Goal: Task Accomplishment & Management: Manage account settings

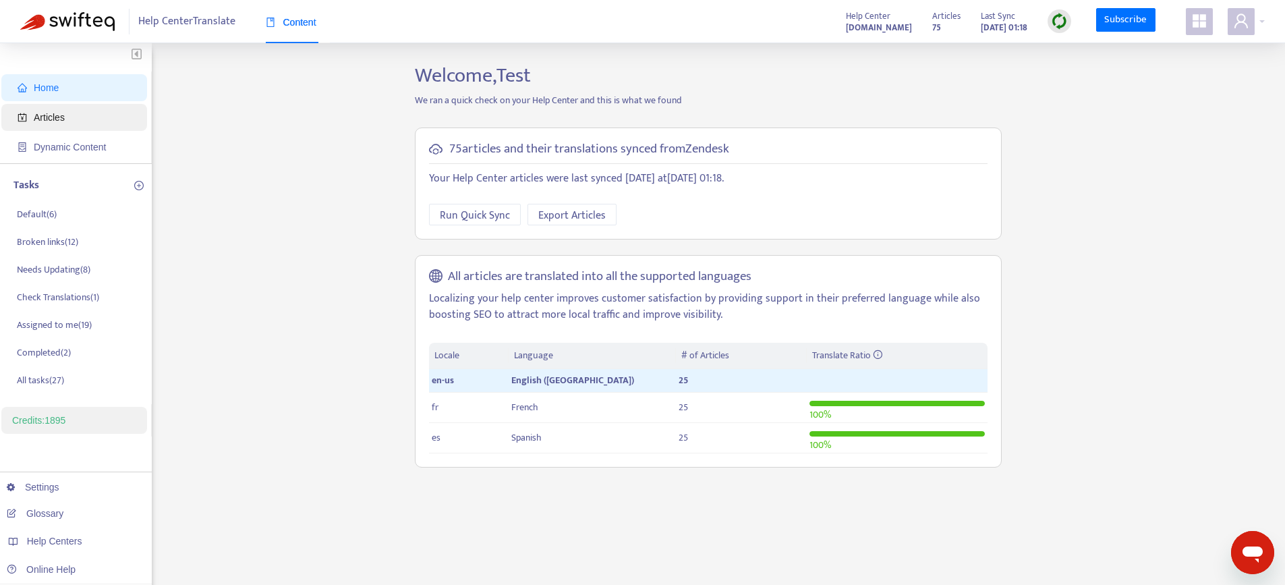
click at [65, 122] on span "Articles" at bounding box center [49, 117] width 31 height 11
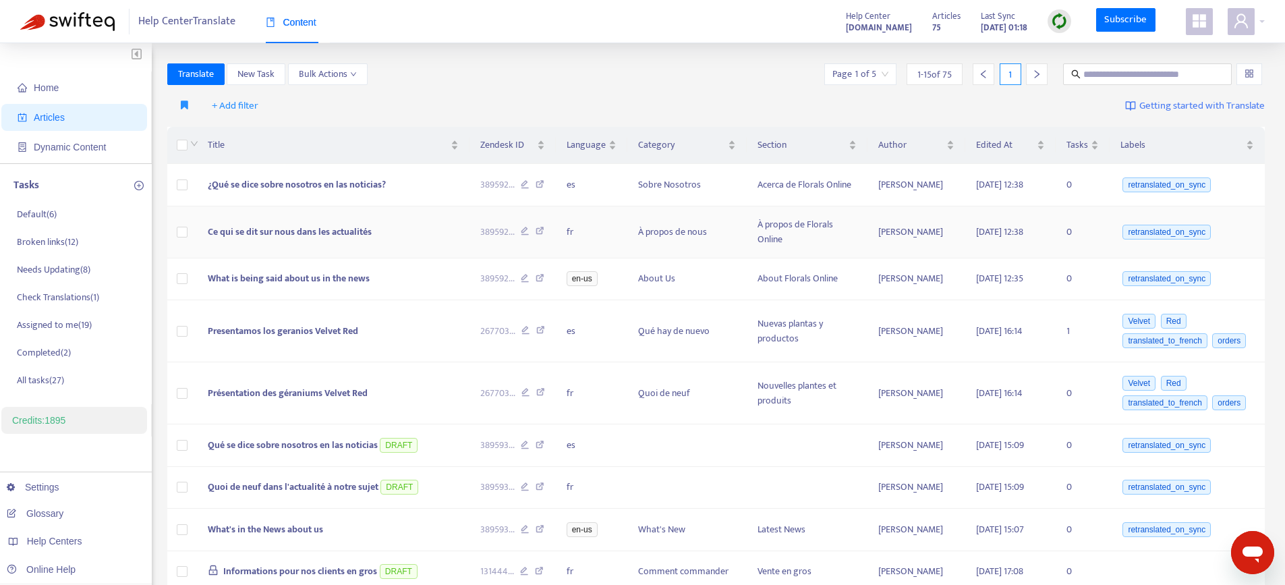
click at [430, 252] on td "Ce qui se dit sur nous dans les actualités" at bounding box center [333, 232] width 273 height 52
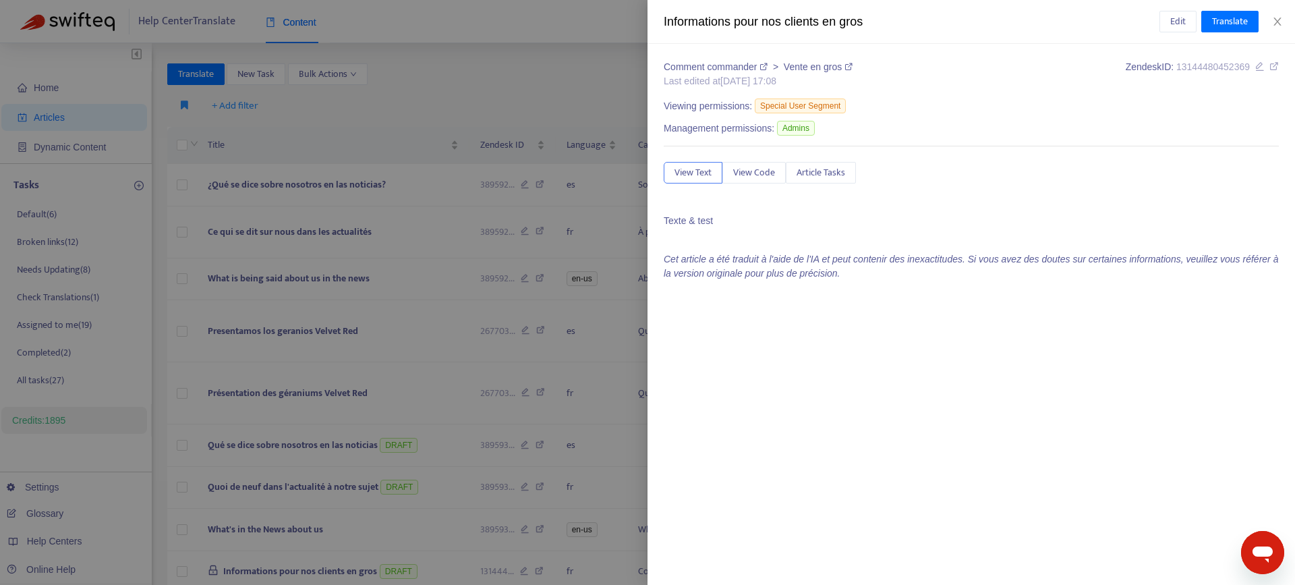
click at [407, 188] on div at bounding box center [647, 292] width 1295 height 585
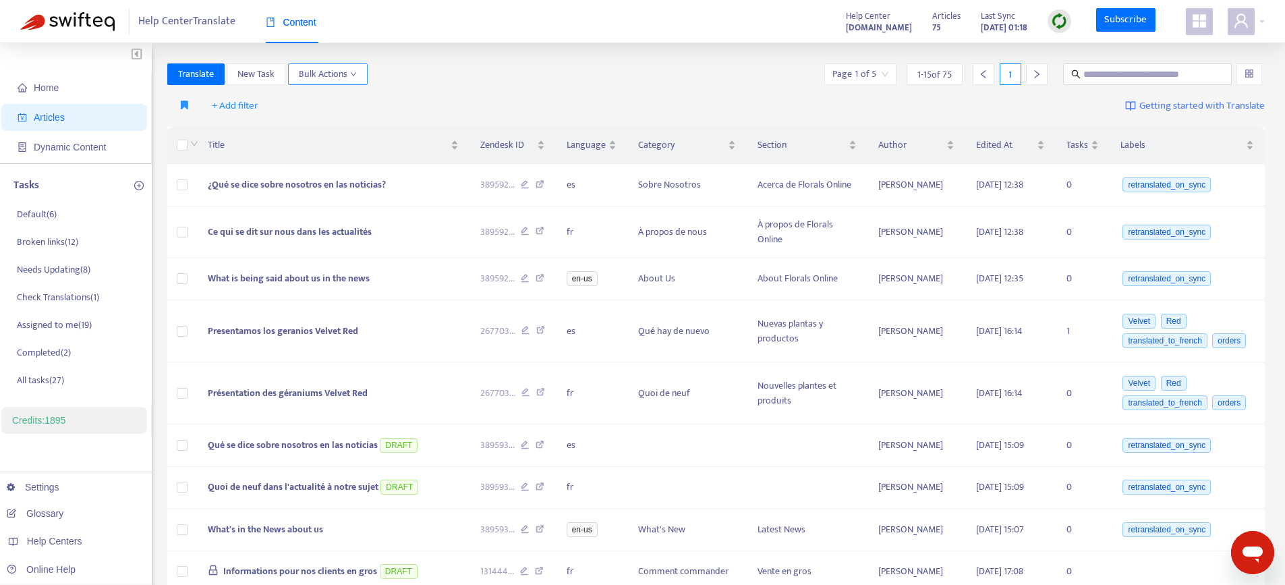
click at [333, 80] on span "Bulk Actions" at bounding box center [328, 74] width 58 height 15
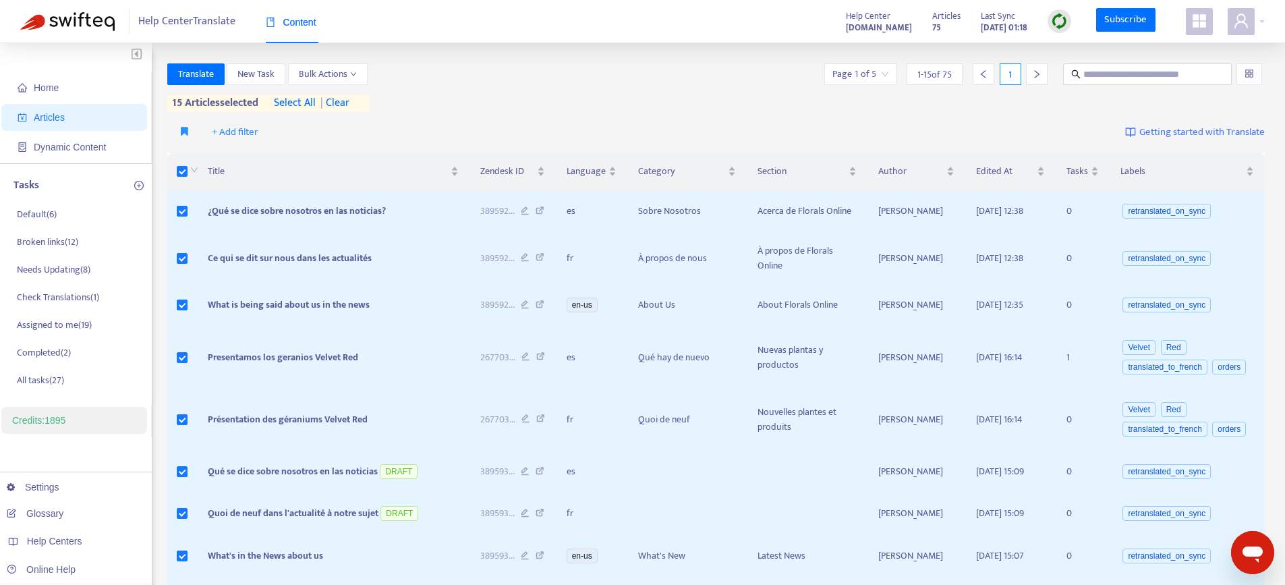
click at [1200, 23] on icon "appstore" at bounding box center [1199, 20] width 13 height 13
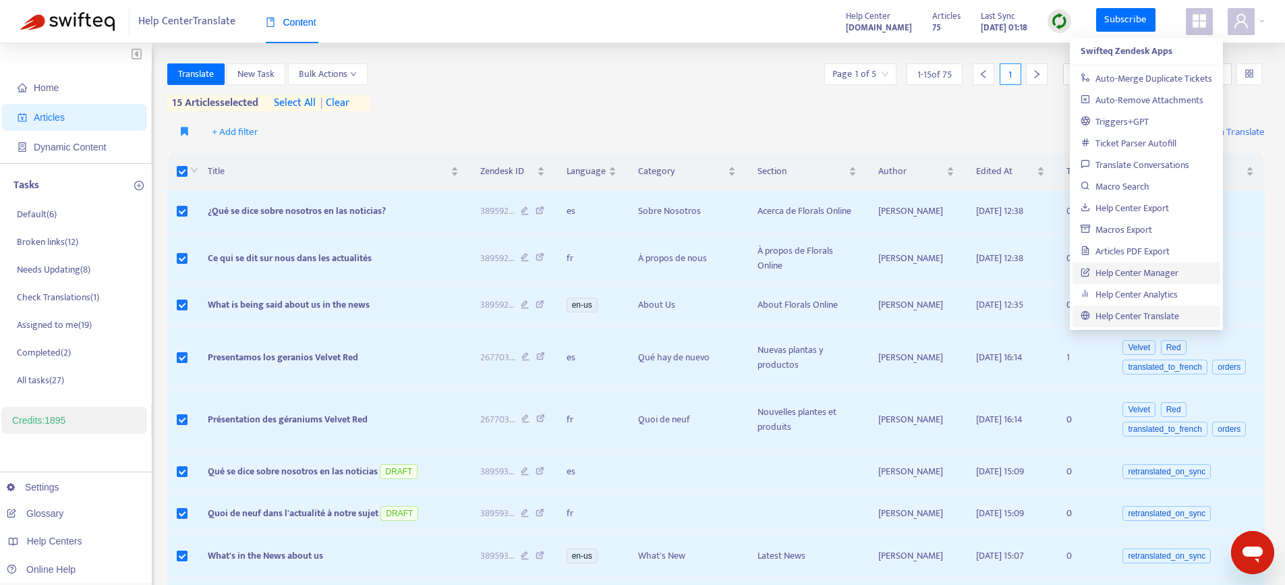
click at [1122, 280] on link "Help Center Manager" at bounding box center [1130, 273] width 98 height 16
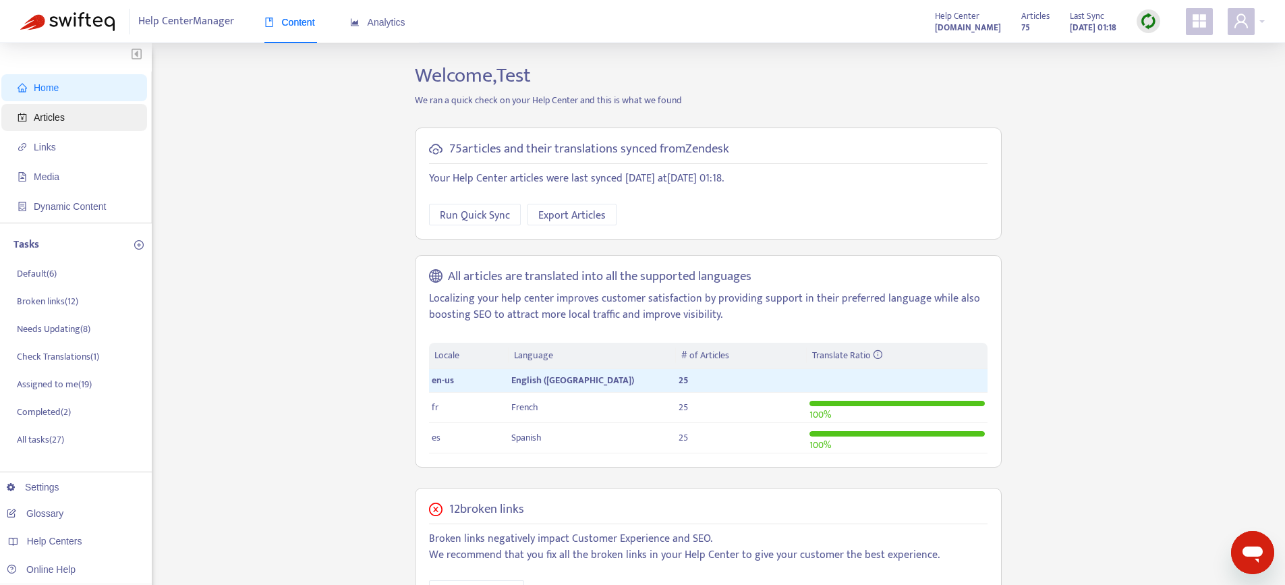
click at [51, 119] on span "Articles" at bounding box center [49, 117] width 31 height 11
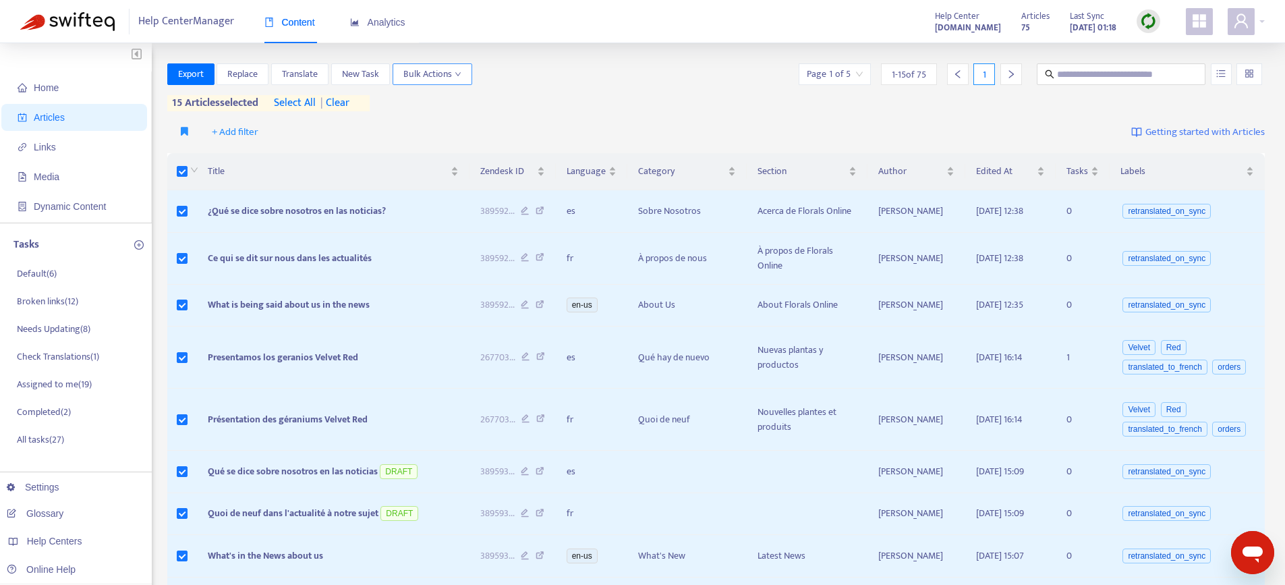
click at [424, 80] on span "Bulk Actions" at bounding box center [432, 74] width 58 height 15
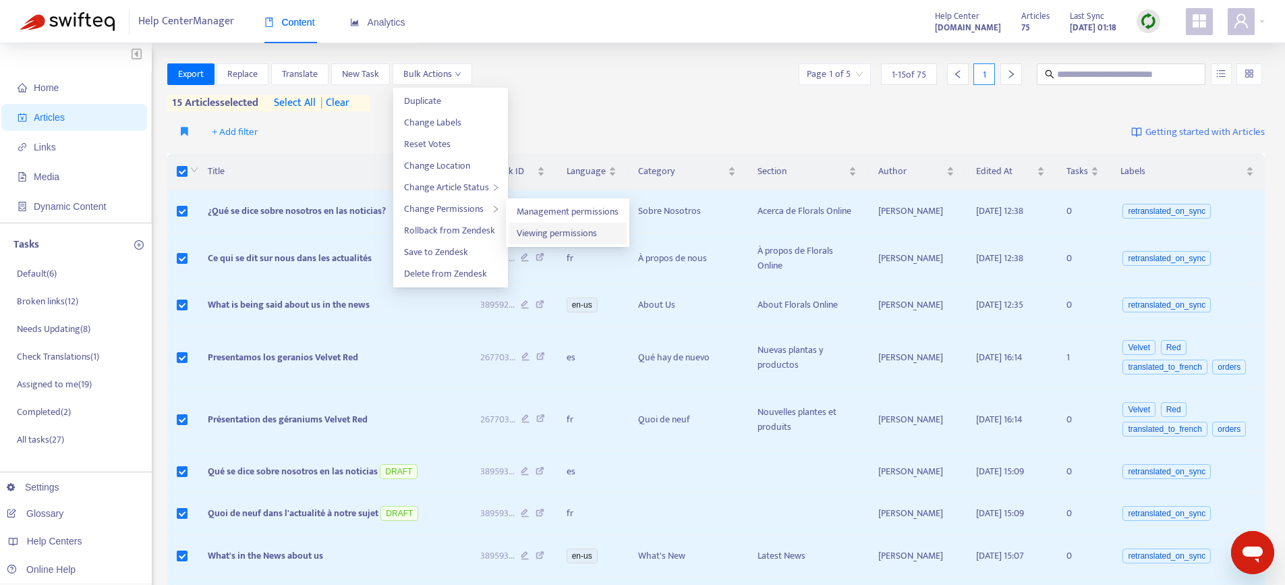
click at [579, 231] on span "Viewing permissions" at bounding box center [557, 233] width 80 height 16
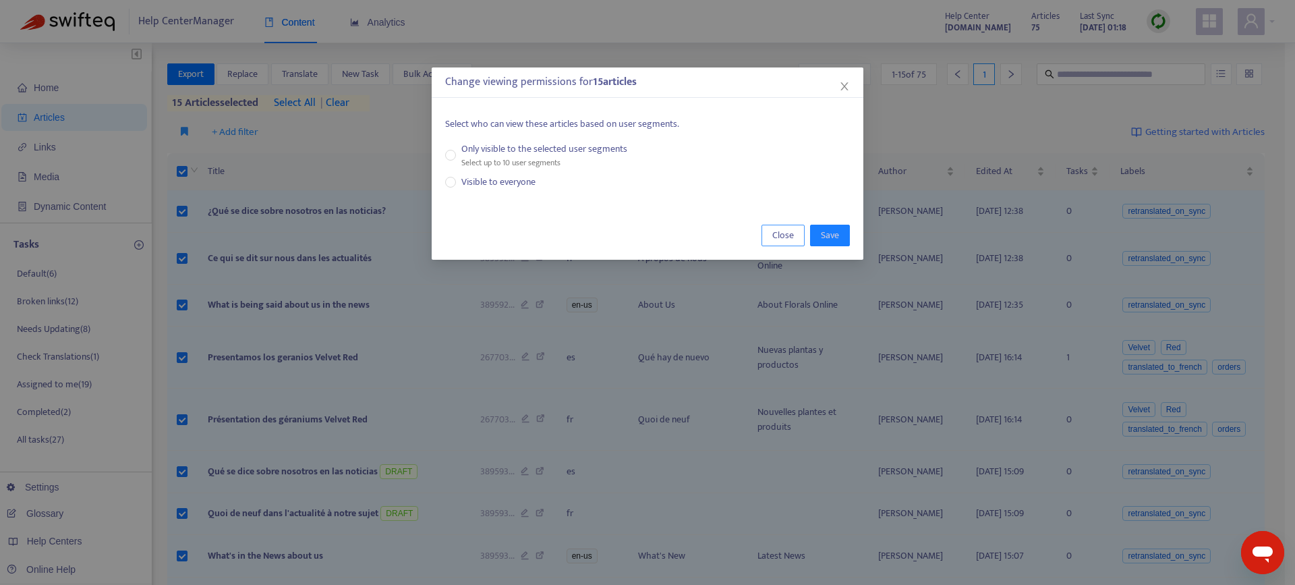
click at [779, 240] on span "Close" at bounding box center [783, 235] width 22 height 15
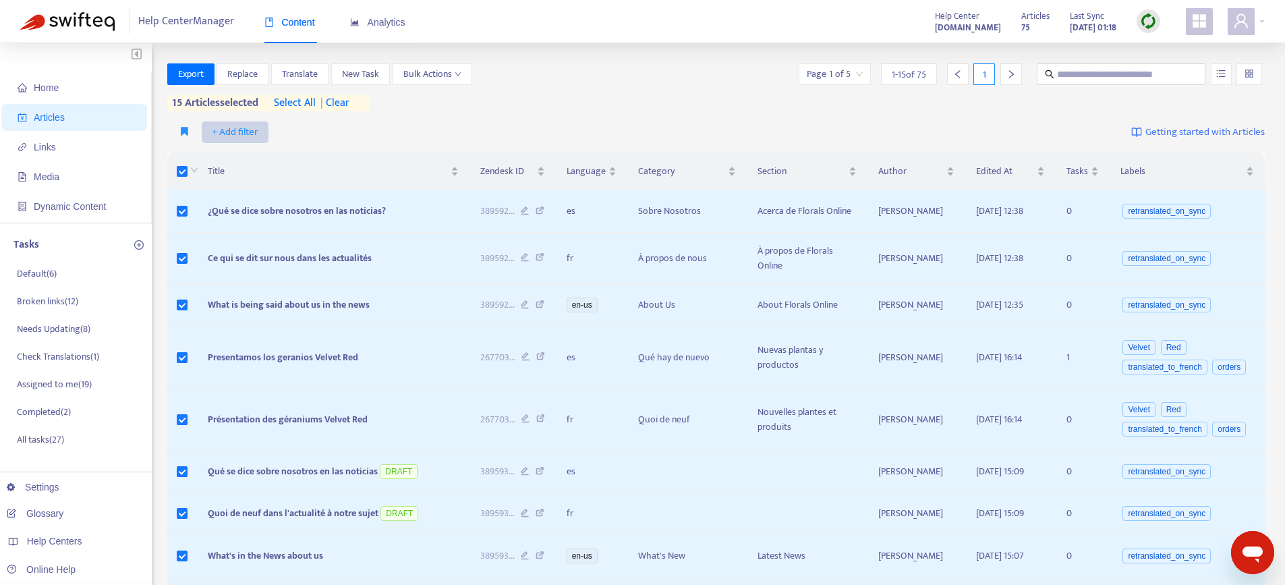
click at [247, 134] on span "+ Add filter" at bounding box center [235, 132] width 47 height 16
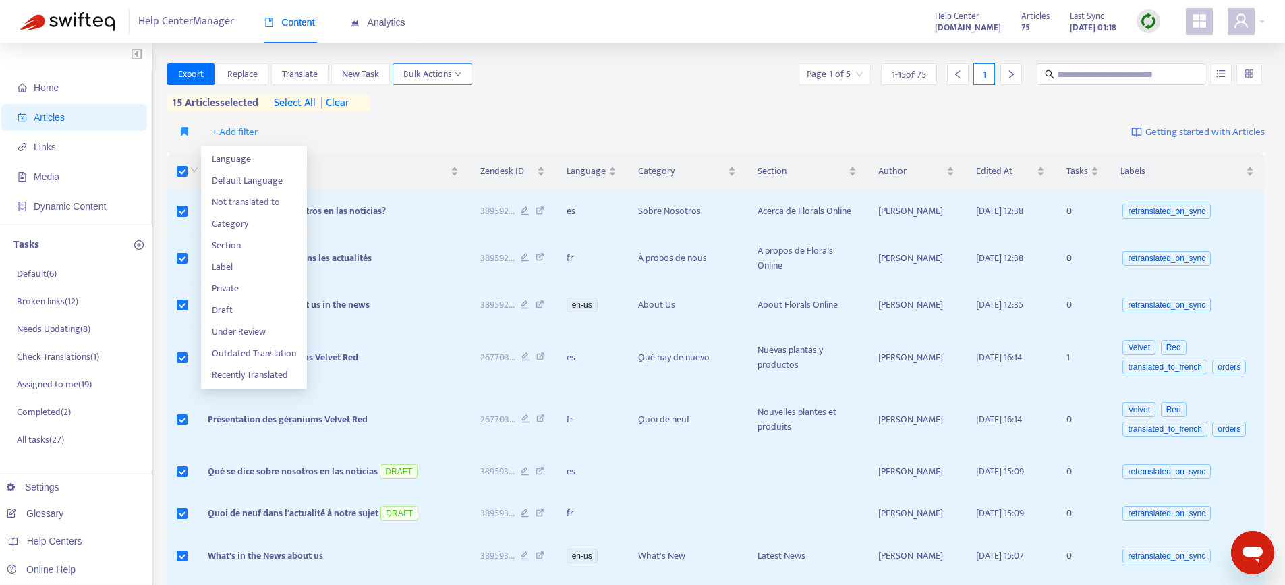
click at [420, 76] on span "Bulk Actions" at bounding box center [432, 74] width 58 height 15
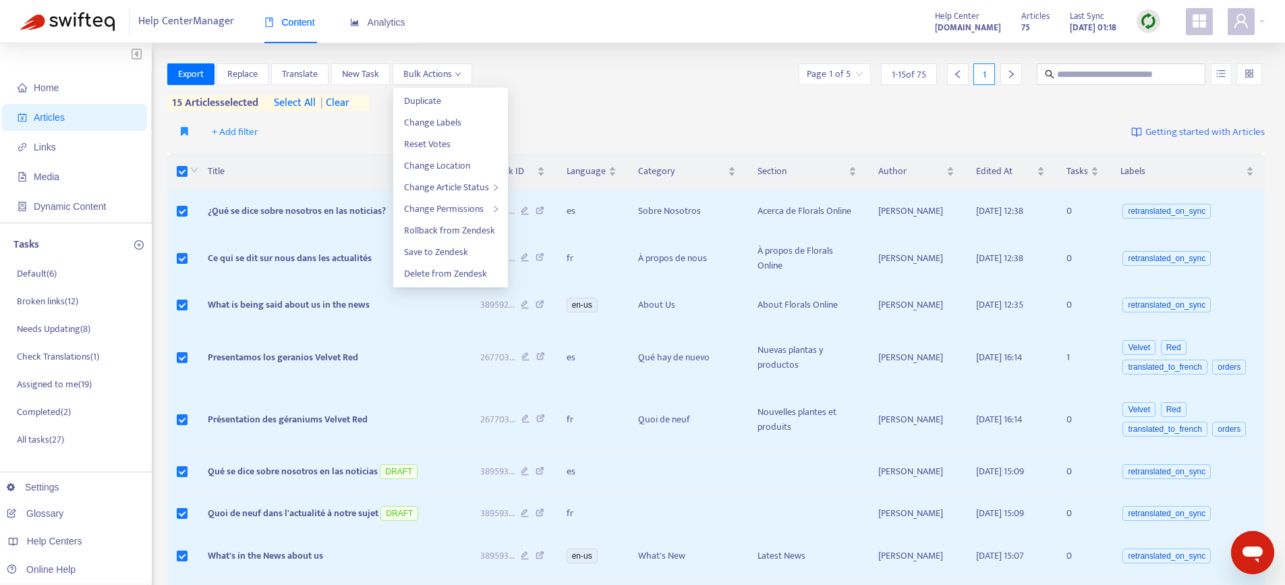
click at [621, 101] on div "Export Replace Translate New Task Bulk Actions Page 1 of 5 1 - 15 of 75 1 15 ar…" at bounding box center [716, 87] width 1098 height 48
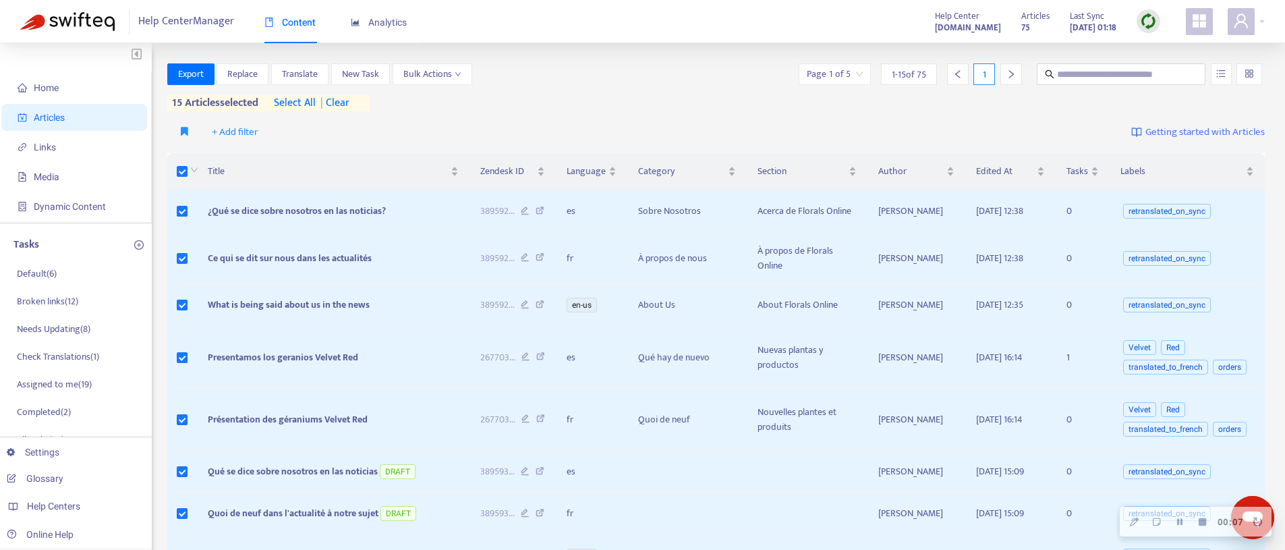
click at [343, 103] on span "| clear" at bounding box center [333, 103] width 34 height 16
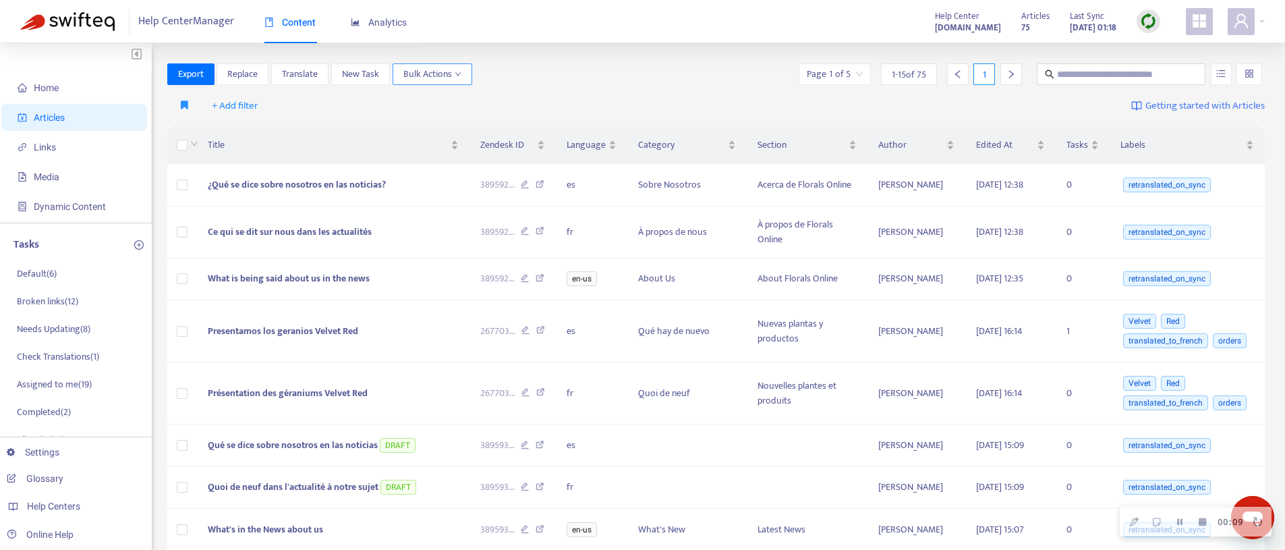
click at [428, 71] on span "Bulk Actions" at bounding box center [432, 74] width 58 height 15
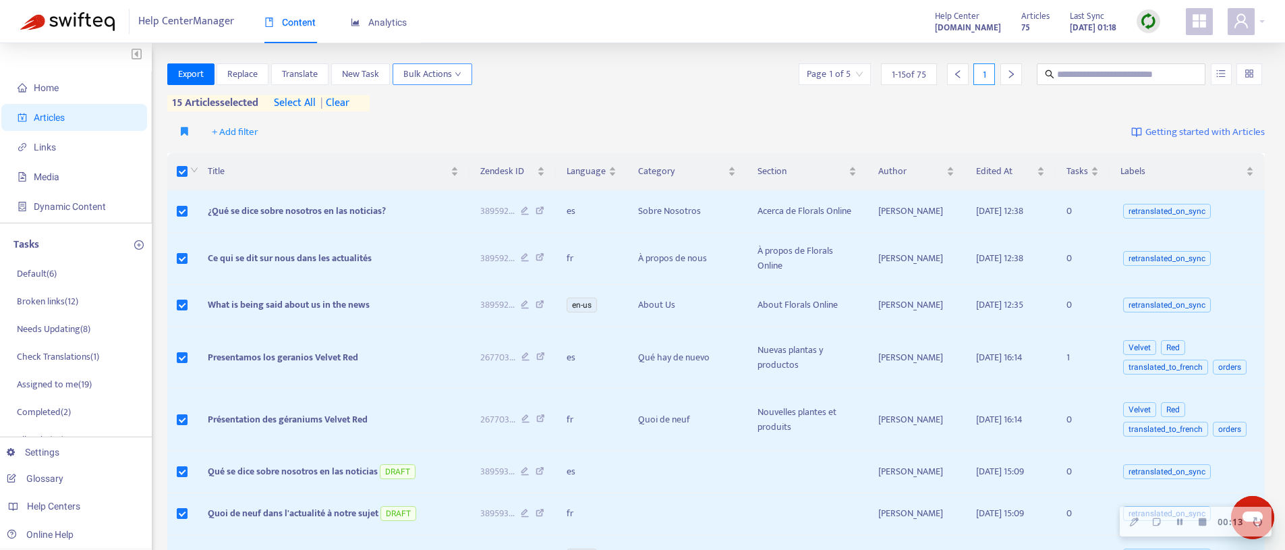
click at [418, 72] on span "Bulk Actions" at bounding box center [432, 74] width 58 height 15
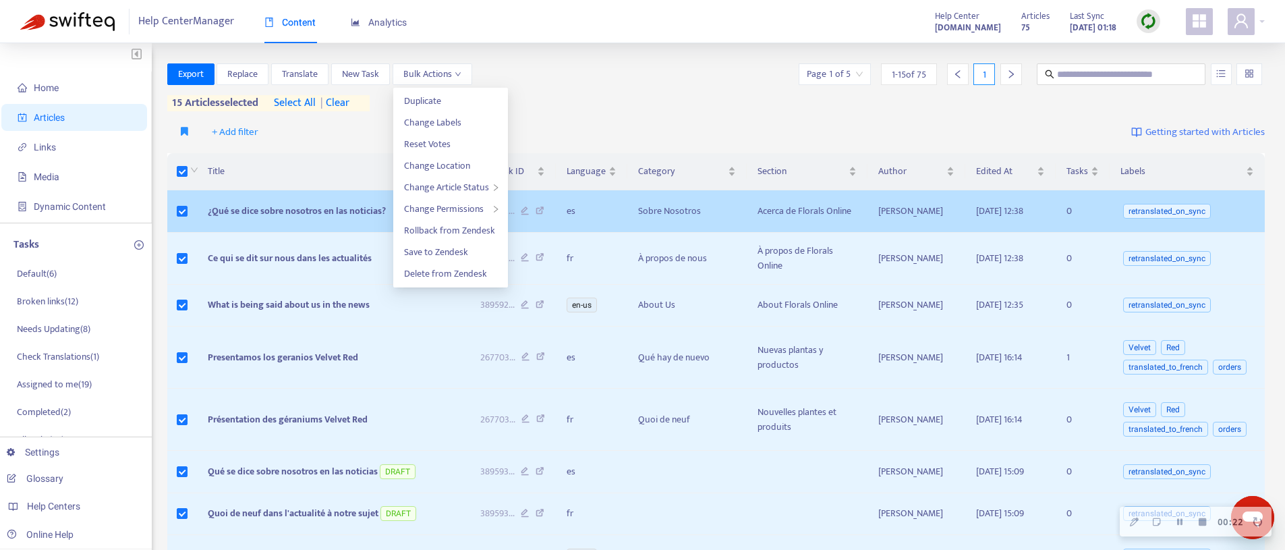
click at [290, 214] on span "¿Qué se dice sobre nosotros en las noticias?" at bounding box center [297, 211] width 178 height 16
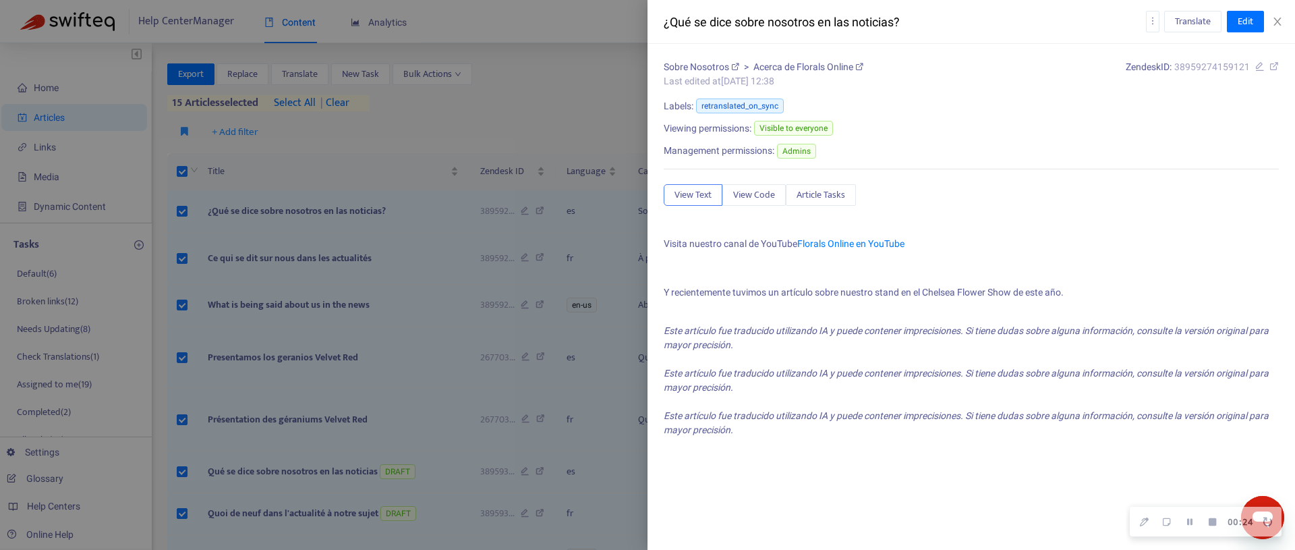
click at [674, 132] on span "Viewing permissions:" at bounding box center [708, 128] width 88 height 14
drag, startPoint x: 674, startPoint y: 132, endPoint x: 693, endPoint y: 146, distance: 24.0
click at [836, 129] on div "Viewing permissions: Visible to everyone" at bounding box center [750, 129] width 172 height 20
click at [694, 148] on span "Management permissions:" at bounding box center [719, 151] width 111 height 14
drag, startPoint x: 694, startPoint y: 148, endPoint x: 779, endPoint y: 138, distance: 86.3
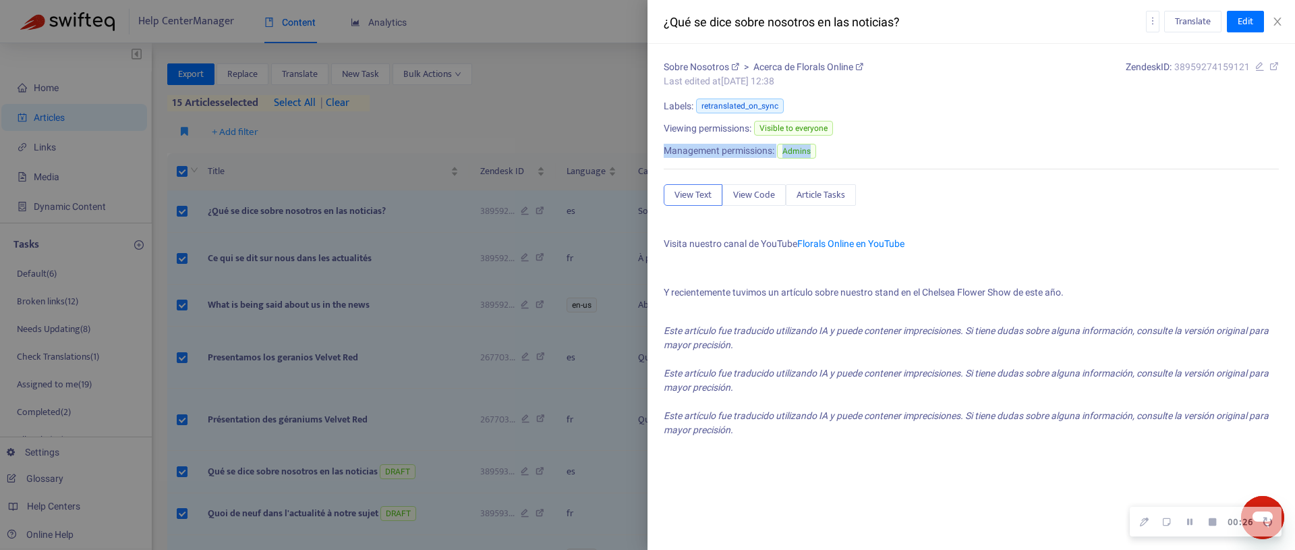
click at [830, 154] on div "Management permissions: Admins" at bounding box center [971, 152] width 615 height 22
click at [781, 131] on span "Visible to everyone" at bounding box center [793, 128] width 79 height 15
drag, startPoint x: 781, startPoint y: 131, endPoint x: 862, endPoint y: 128, distance: 81.0
click at [862, 128] on div "Viewing permissions: Visible to everyone" at bounding box center [971, 130] width 615 height 22
click at [670, 128] on span "Viewing permissions:" at bounding box center [708, 128] width 88 height 14
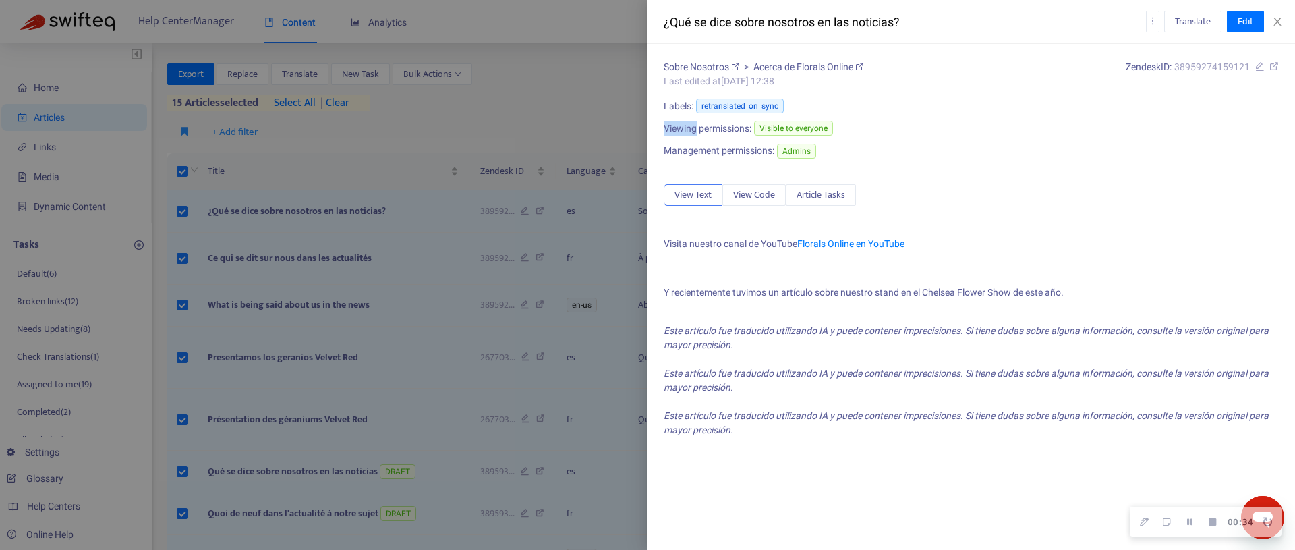
click at [670, 128] on span "Viewing permissions:" at bounding box center [708, 128] width 88 height 14
click at [526, 133] on div at bounding box center [647, 275] width 1295 height 550
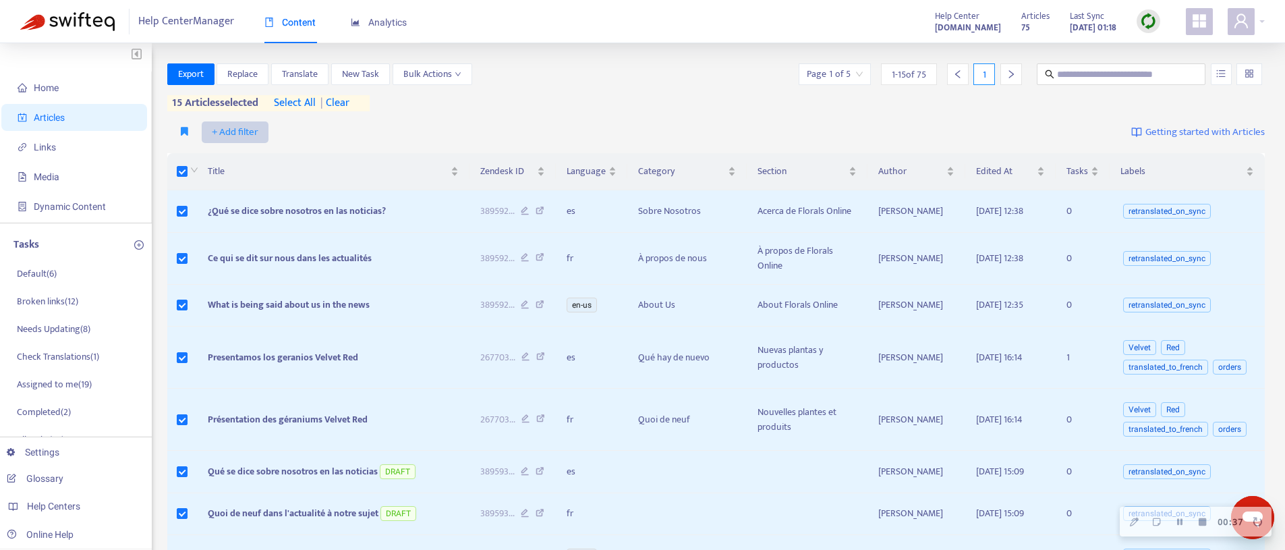
click at [223, 130] on span "+ Add filter" at bounding box center [235, 132] width 47 height 16
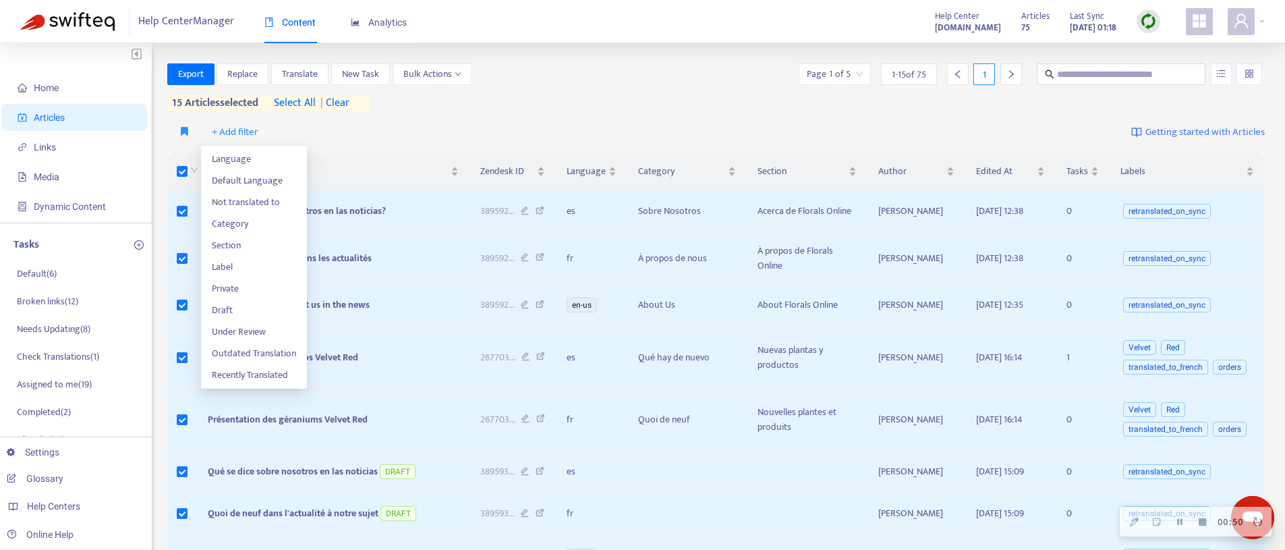
click at [428, 110] on div "Export Replace Translate New Task Bulk Actions Page 1 of 5 1 - 15 of 75 1 15 ar…" at bounding box center [716, 87] width 1098 height 48
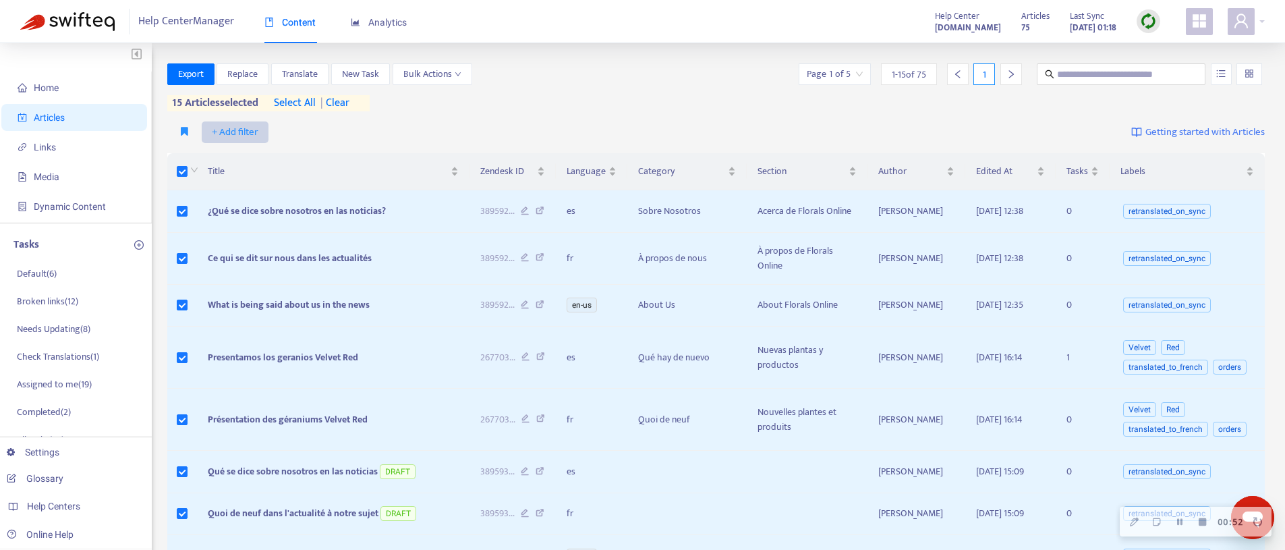
click at [250, 121] on button "+ Add filter" at bounding box center [235, 132] width 67 height 22
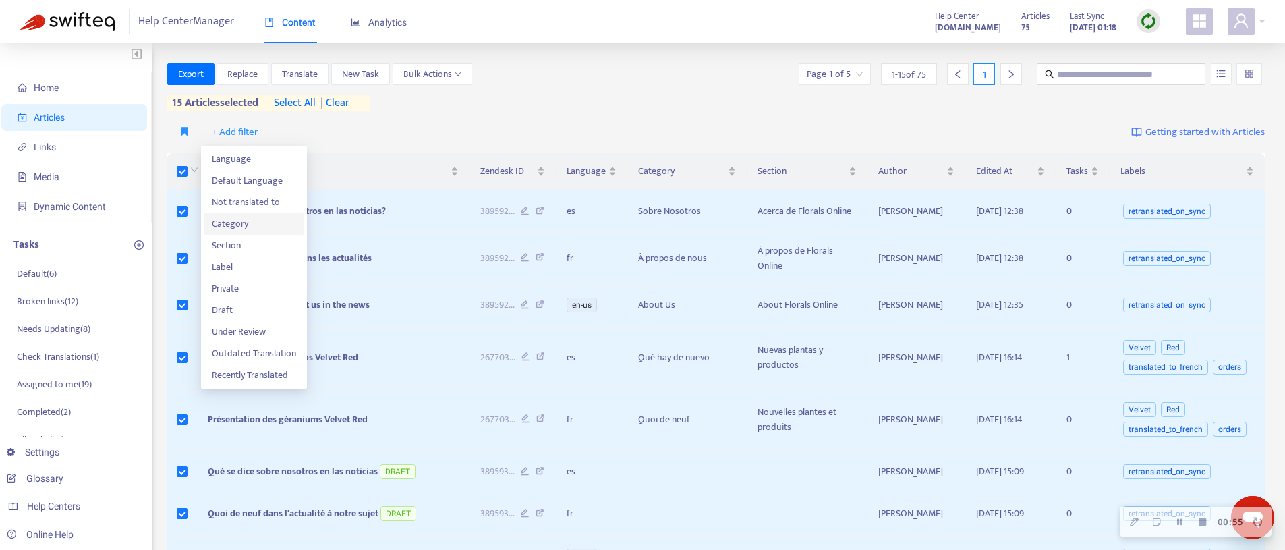
click at [252, 221] on span "Category" at bounding box center [254, 224] width 84 height 15
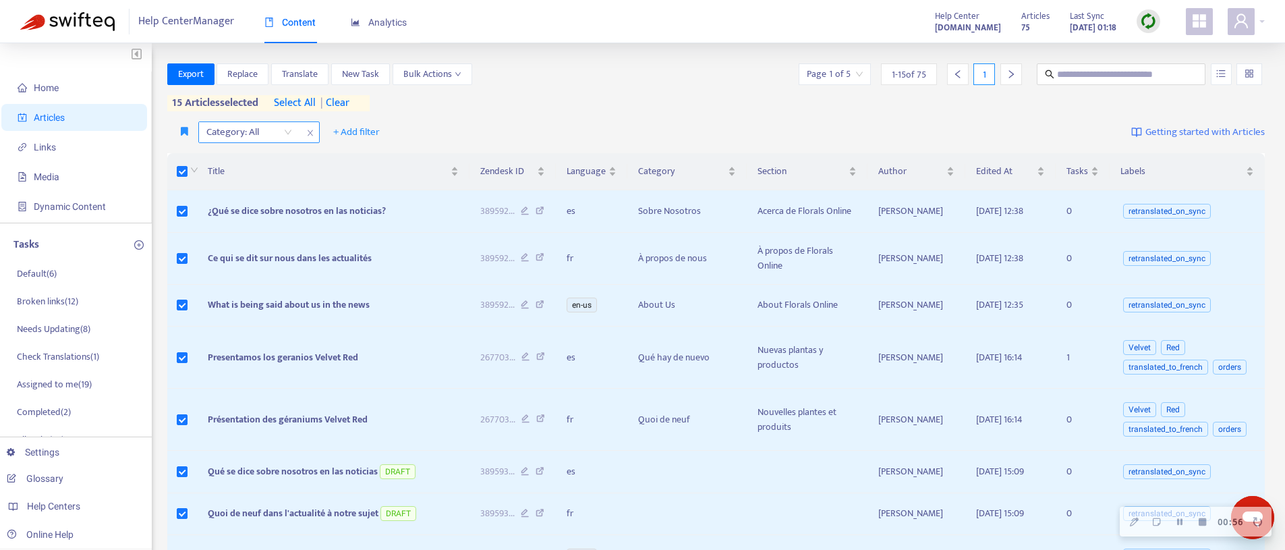
click at [240, 125] on div at bounding box center [243, 132] width 82 height 16
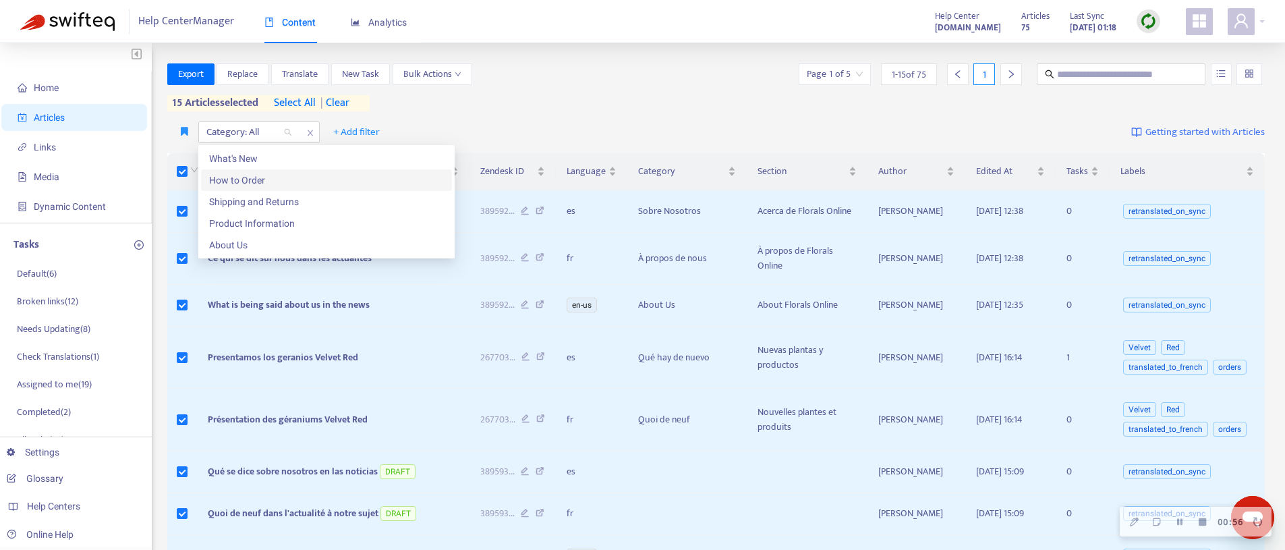
click at [256, 173] on div "How to Order" at bounding box center [326, 180] width 235 height 15
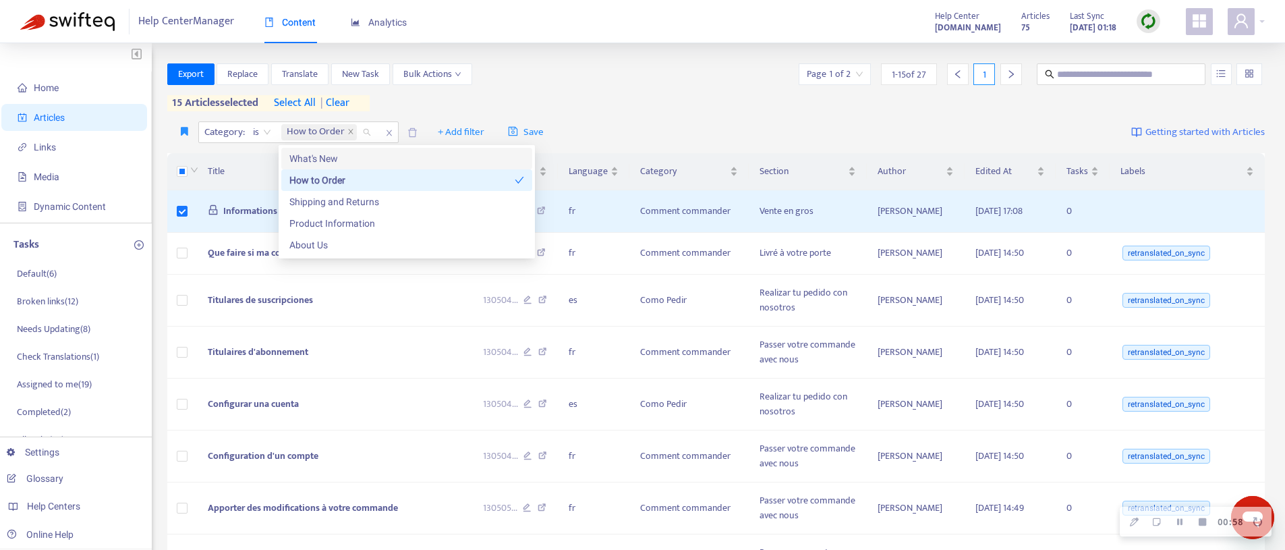
click at [329, 155] on div "What's New" at bounding box center [406, 158] width 235 height 15
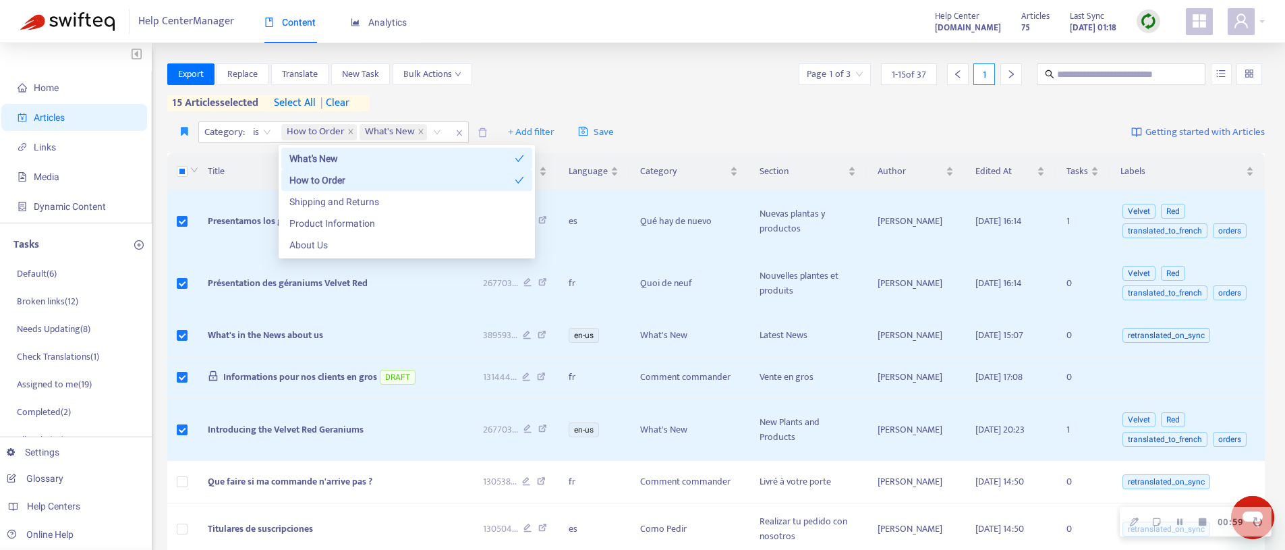
click at [488, 101] on div "Export Replace Translate New Task Bulk Actions Page 1 of 3 1 - 15 of 37 1 15 ar…" at bounding box center [716, 87] width 1098 height 48
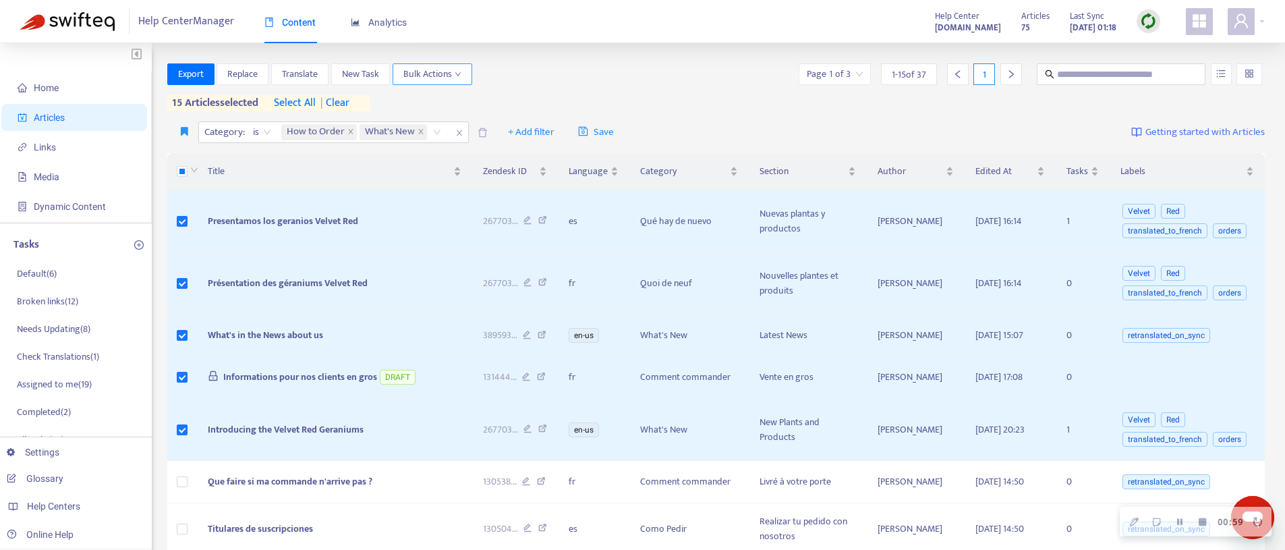
click at [451, 68] on span "Bulk Actions" at bounding box center [432, 74] width 58 height 15
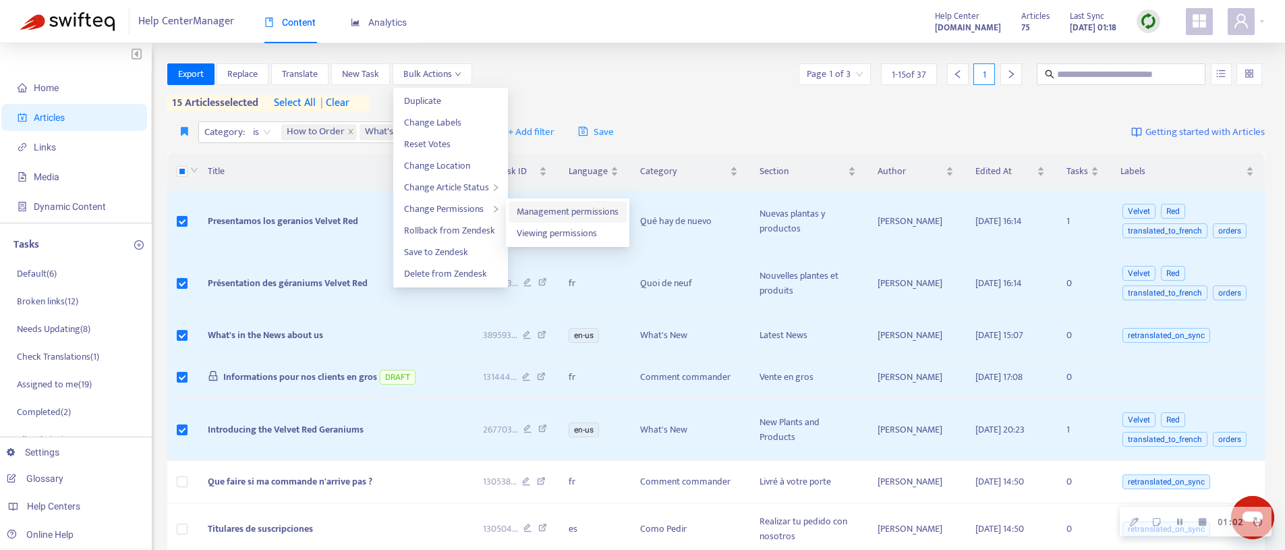
click at [544, 209] on span "Management permissions" at bounding box center [568, 212] width 102 height 16
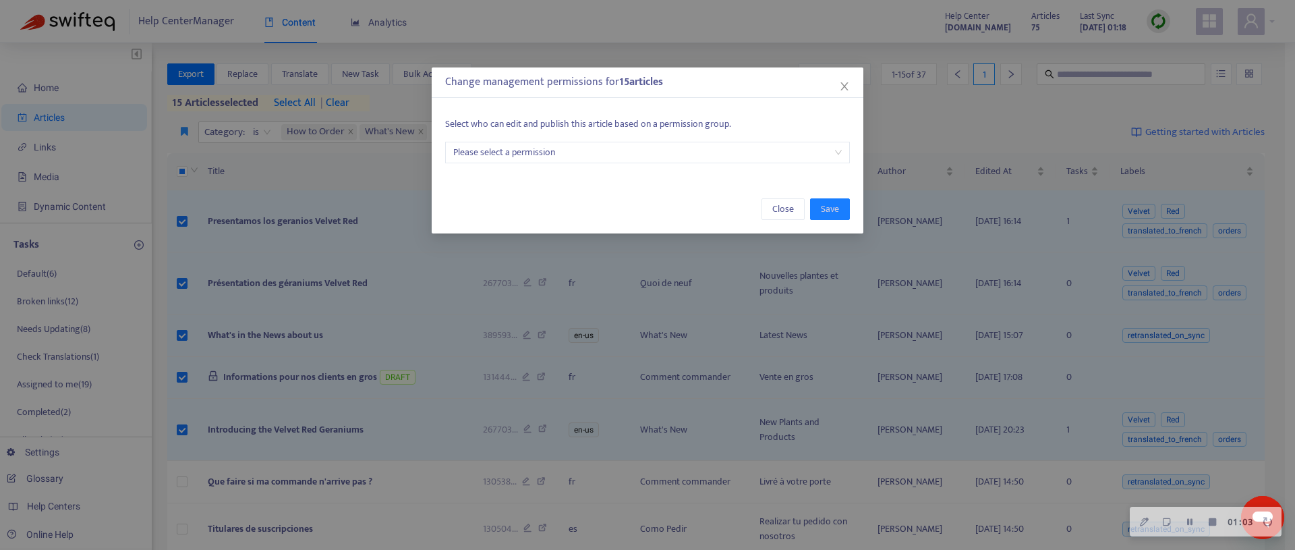
click at [554, 150] on input "search" at bounding box center [647, 152] width 389 height 20
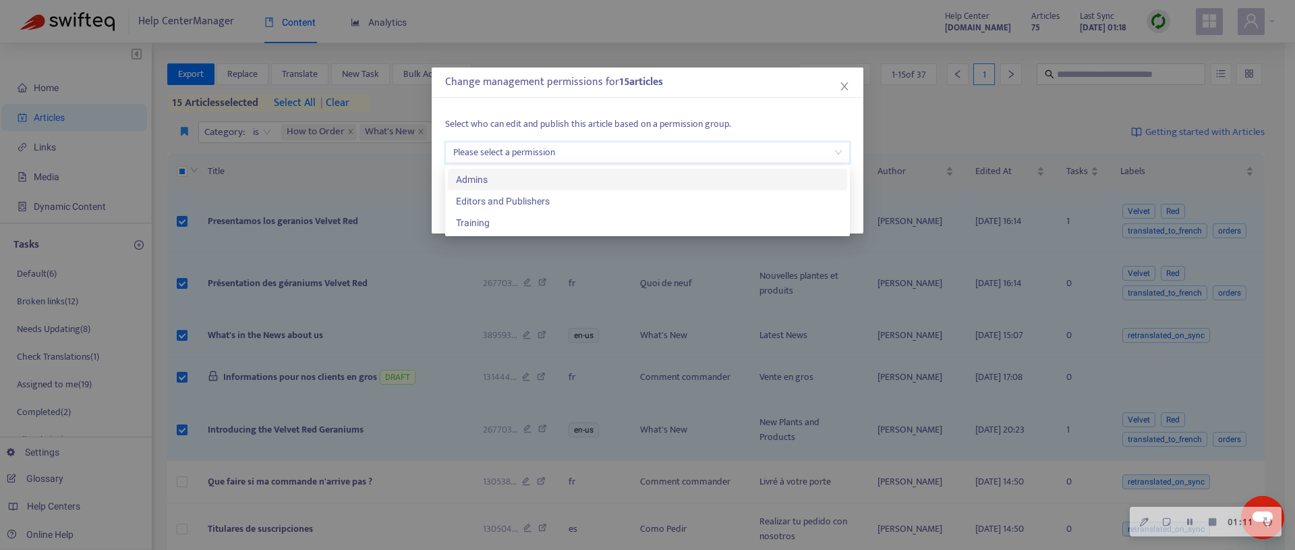
click at [579, 115] on div "Select who can edit and publish this article based on a permission group. Pleas…" at bounding box center [648, 140] width 432 height 74
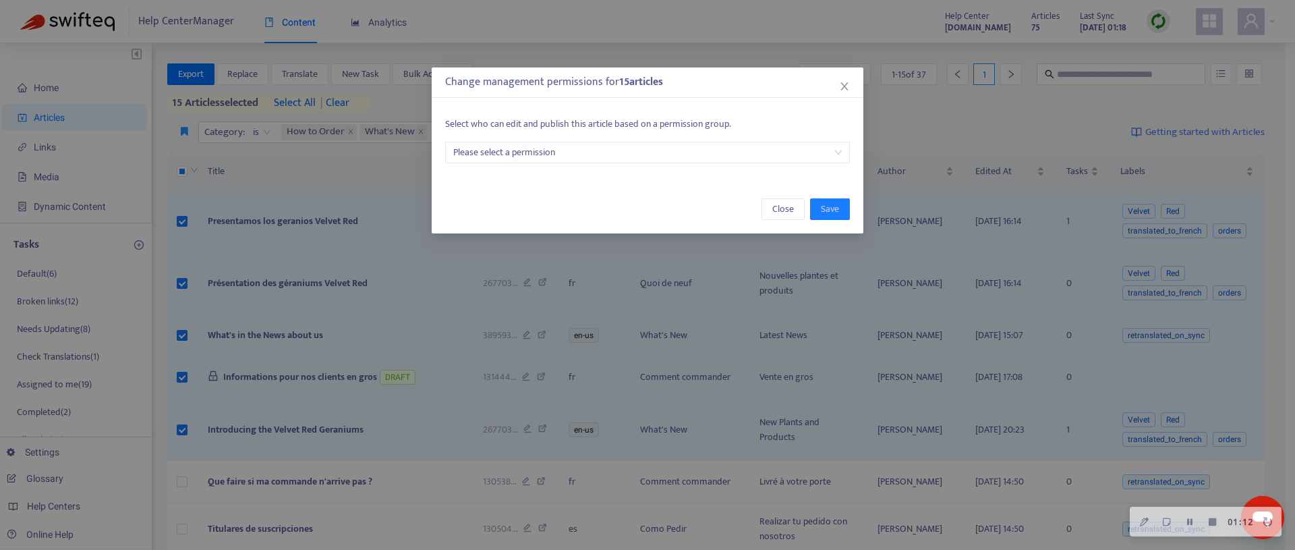
click at [638, 45] on div "Change management permissions for 15 article s Select who can edit and publish …" at bounding box center [647, 275] width 1295 height 550
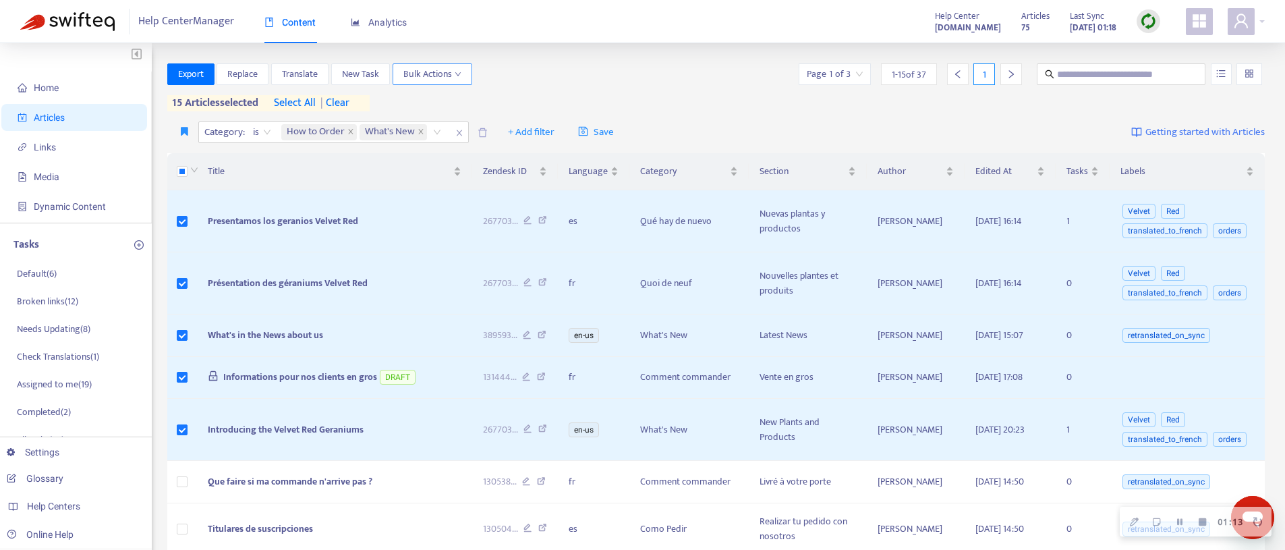
click at [449, 71] on span "Bulk Actions" at bounding box center [432, 74] width 58 height 15
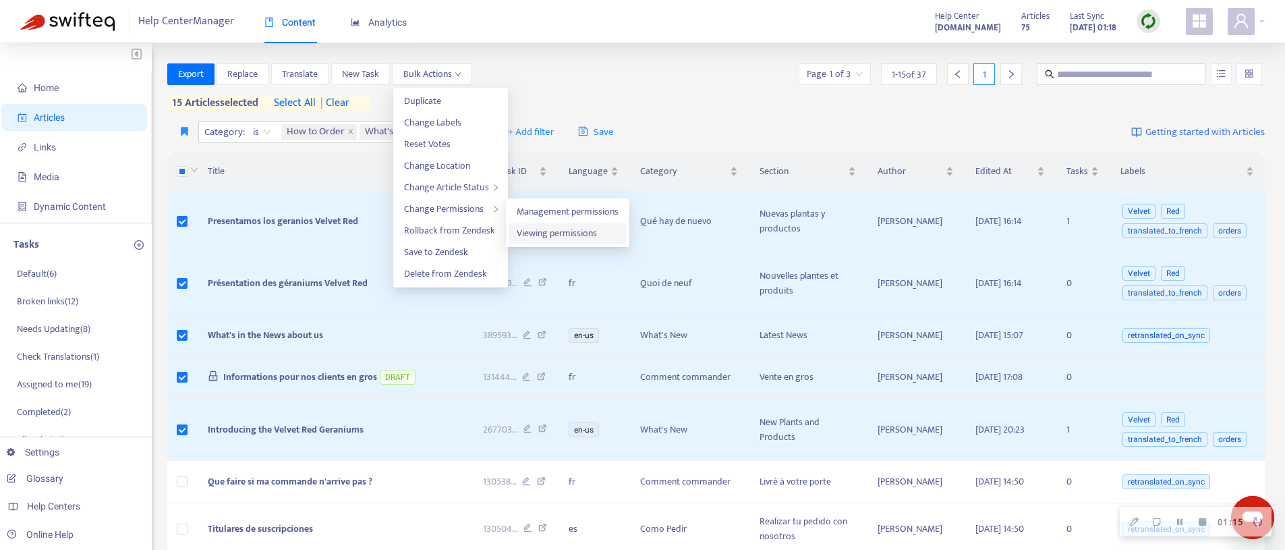
click at [542, 229] on span "Viewing permissions" at bounding box center [557, 233] width 80 height 16
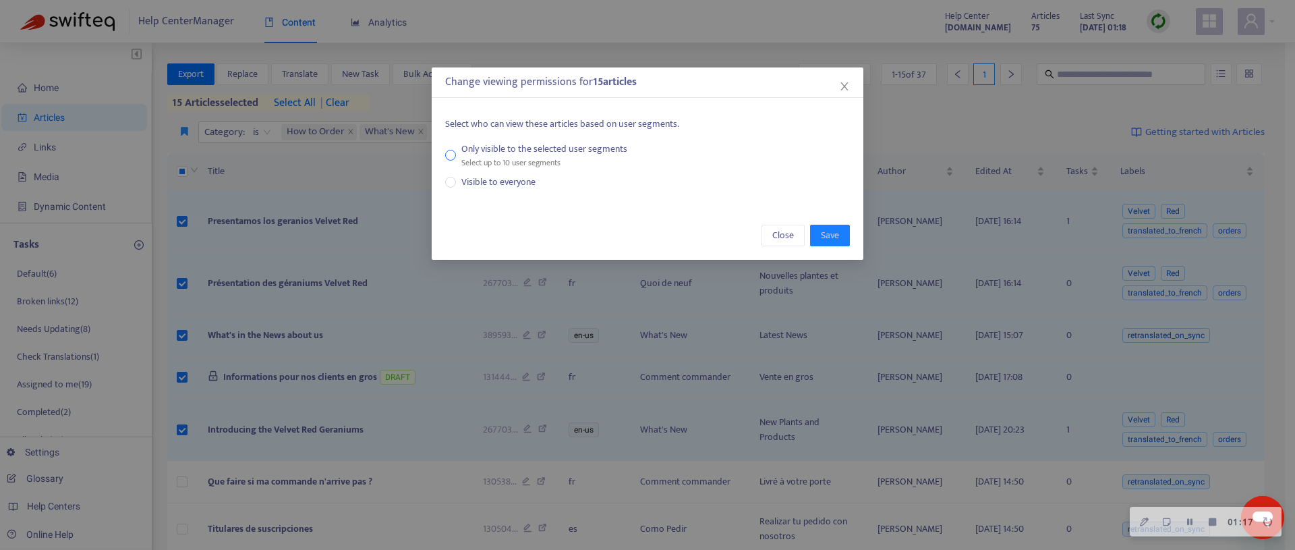
click at [499, 154] on div "Only visible to the selected user segments" at bounding box center [544, 149] width 166 height 15
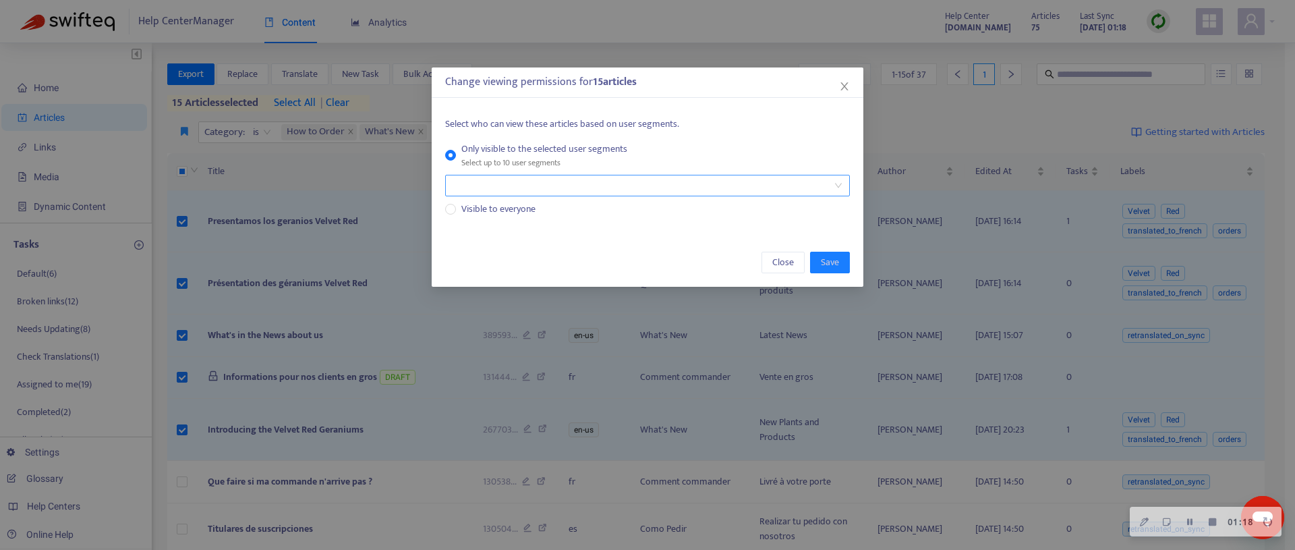
click at [522, 184] on div at bounding box center [641, 185] width 385 height 16
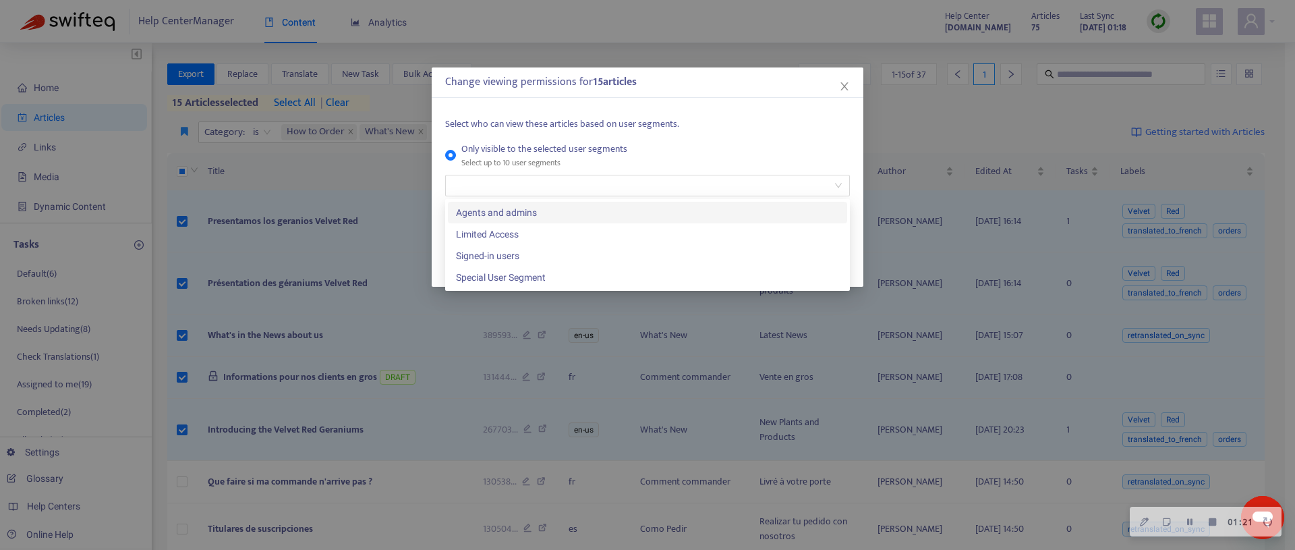
click at [714, 142] on label "Only visible to the selected user segments Select up to 10 user segments" at bounding box center [644, 156] width 399 height 28
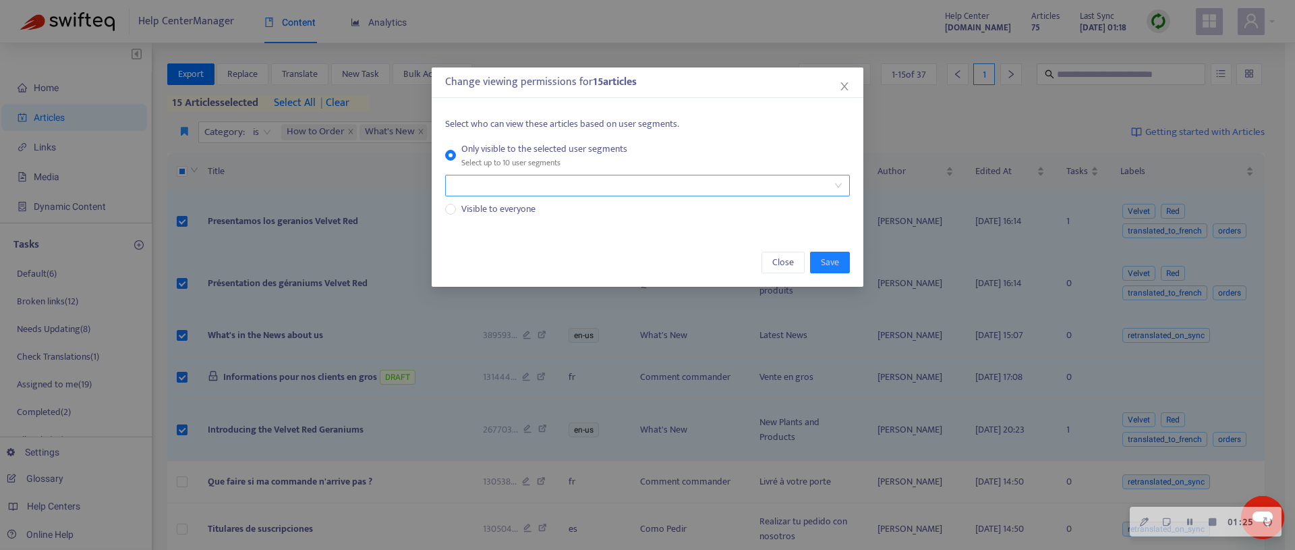
click at [505, 186] on div at bounding box center [641, 185] width 385 height 16
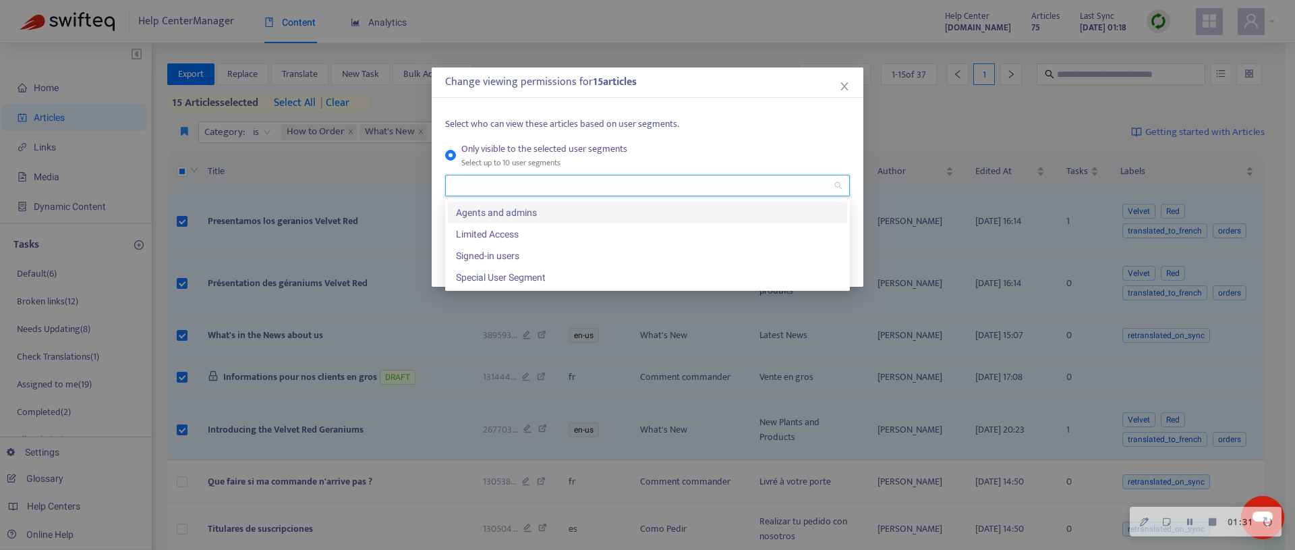
click at [793, 98] on div "Change viewing permissions for 15 article s Select who can view these articles …" at bounding box center [648, 176] width 432 height 219
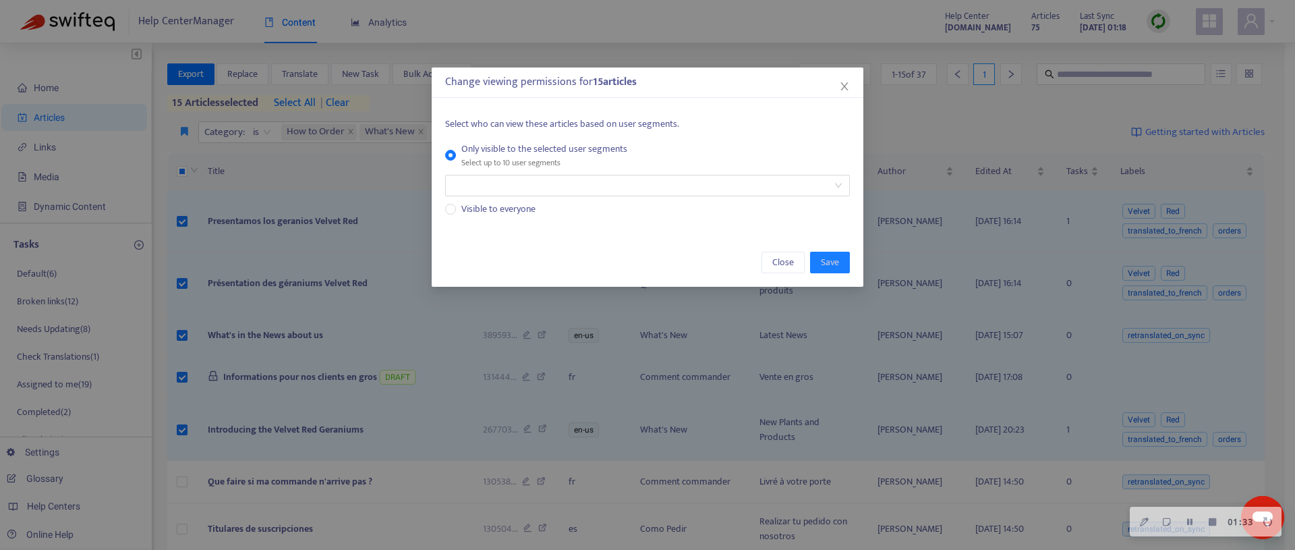
click at [534, 154] on div "Only visible to the selected user segments" at bounding box center [544, 149] width 166 height 15
click at [466, 212] on span "Visible to everyone" at bounding box center [498, 209] width 85 height 15
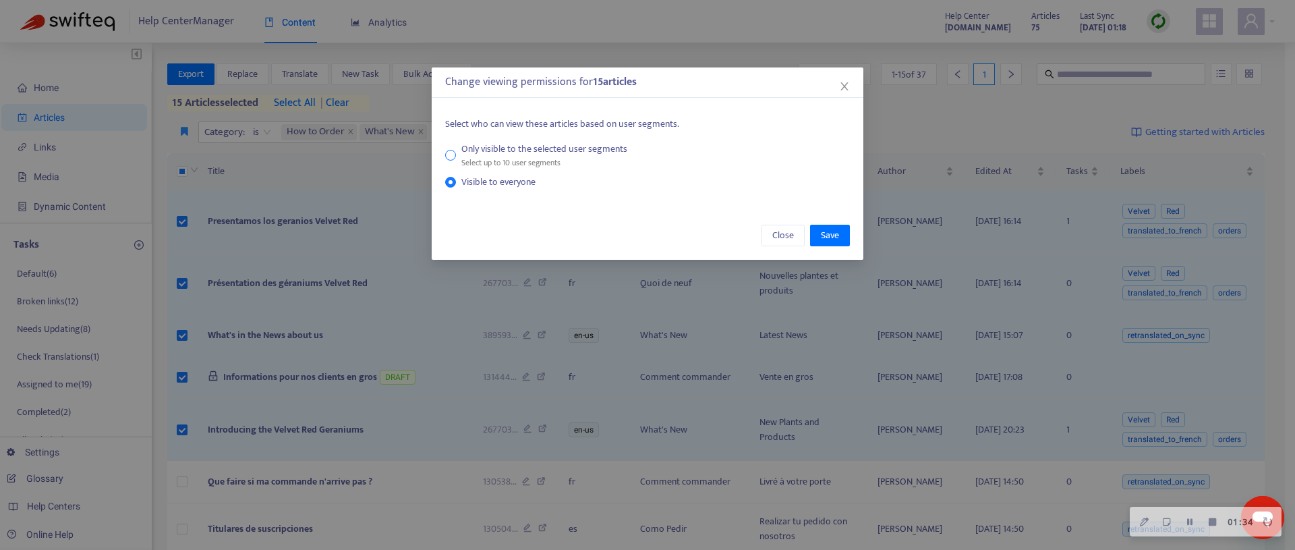
click at [527, 142] on div "Only visible to the selected user segments" at bounding box center [544, 149] width 166 height 15
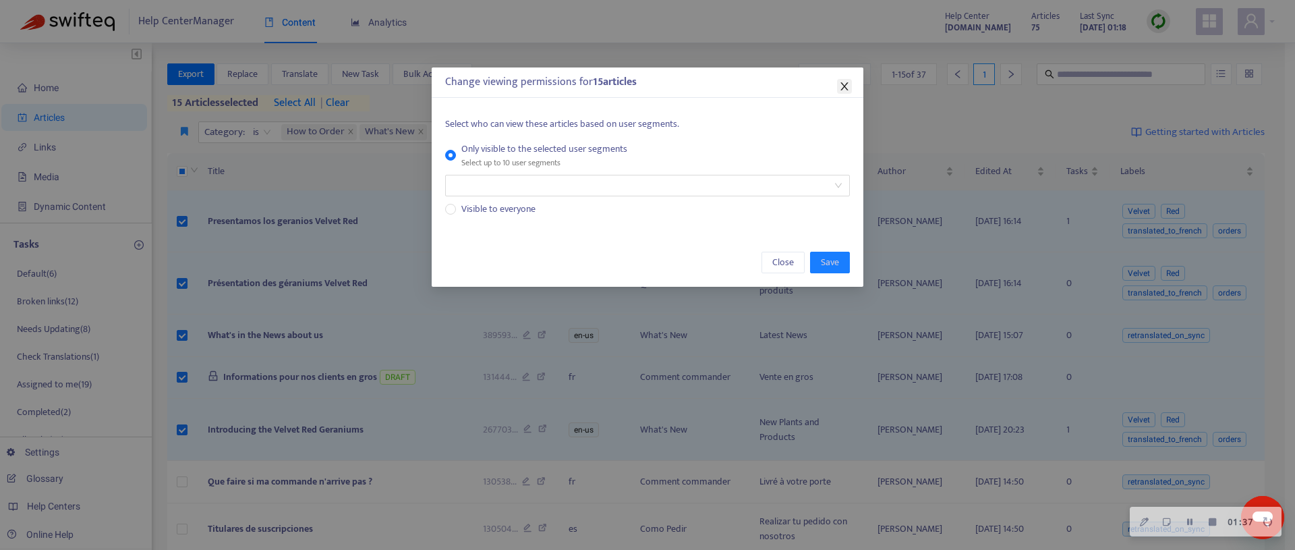
click at [838, 88] on span "Close" at bounding box center [844, 86] width 15 height 11
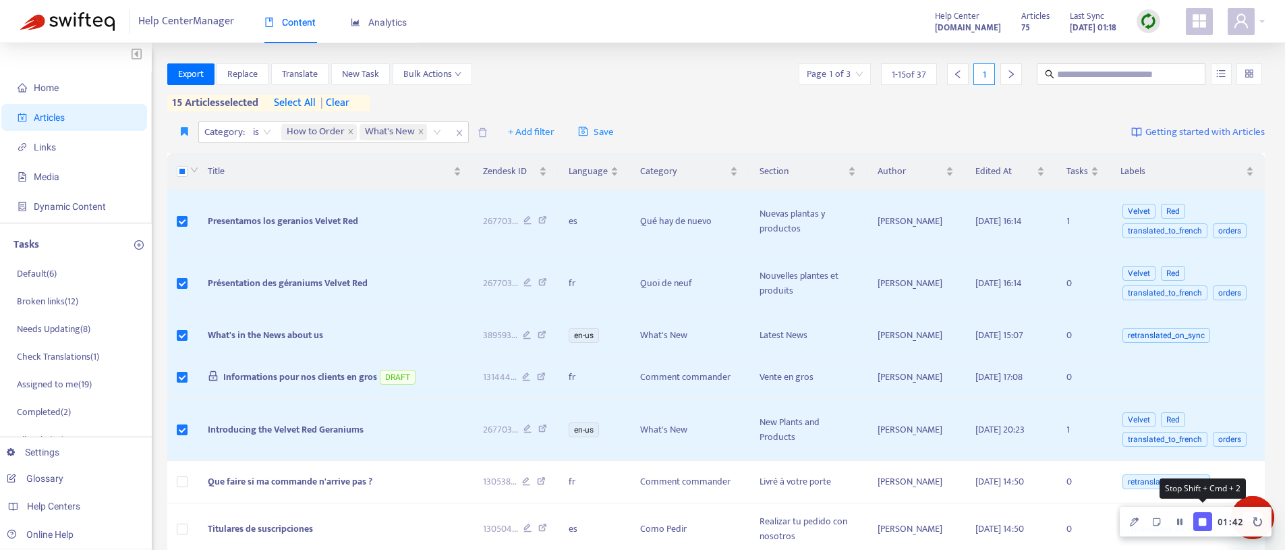
click at [1208, 519] on button "Finish Recording" at bounding box center [1202, 521] width 19 height 19
